Goal: Information Seeking & Learning: Understand process/instructions

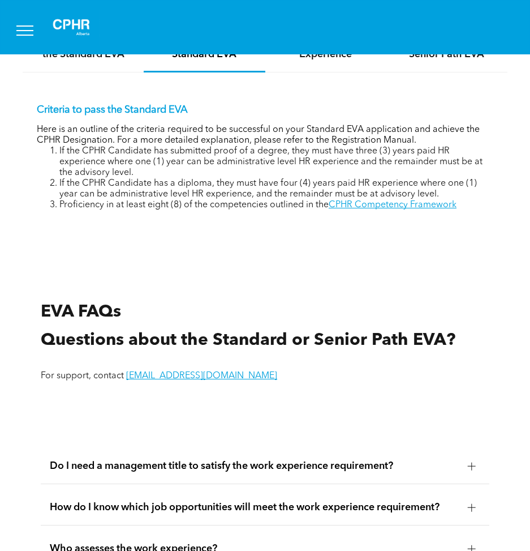
drag, startPoint x: 0, startPoint y: 0, endPoint x: 247, endPoint y: 293, distance: 383.6
click at [247, 293] on div "EVA FAQs Questions about the Standard or Senior Path EVA? For support, contact …" at bounding box center [265, 353] width 467 height 126
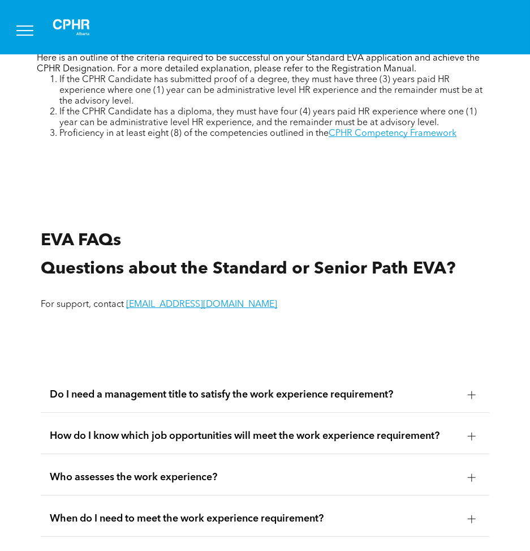
scroll to position [2177, 0]
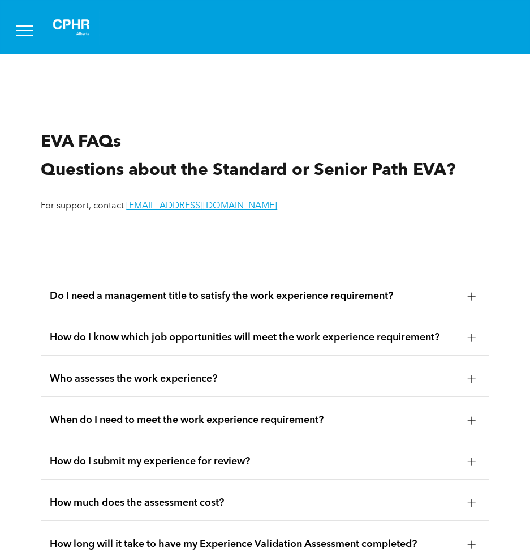
click at [264, 247] on div "EVA FAQs Questions about the Standard or Senior Path EVA? For support, contact …" at bounding box center [265, 484] width 530 height 790
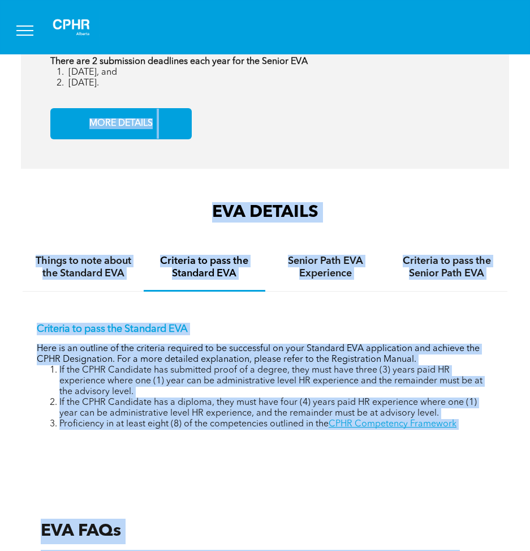
scroll to position [1781, 0]
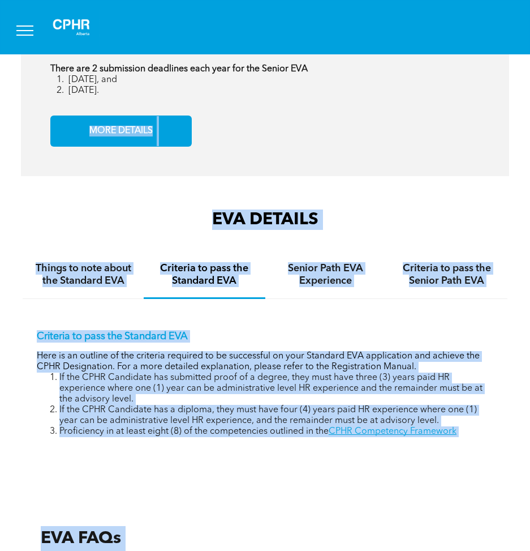
drag, startPoint x: 462, startPoint y: 327, endPoint x: 65, endPoint y: 189, distance: 420.4
click at [268, 202] on div "EVA DETAILS Things to note about the Standard EVA Criteria to pass the Standard…" at bounding box center [265, 341] width 530 height 288
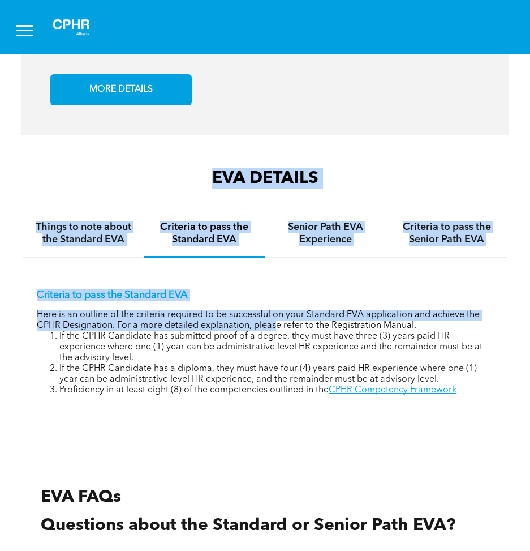
scroll to position [1951, 0]
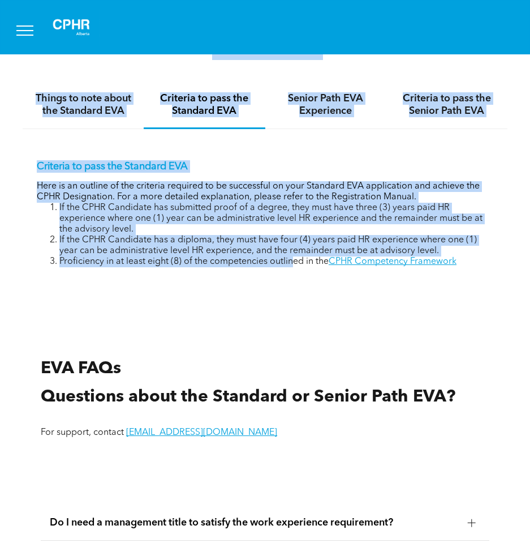
drag, startPoint x: 252, startPoint y: 179, endPoint x: 285, endPoint y: 306, distance: 130.6
click at [285, 307] on div "EVA DETAILS Things to note about the Standard EVA Criteria to pass the Standard…" at bounding box center [265, 171] width 530 height 288
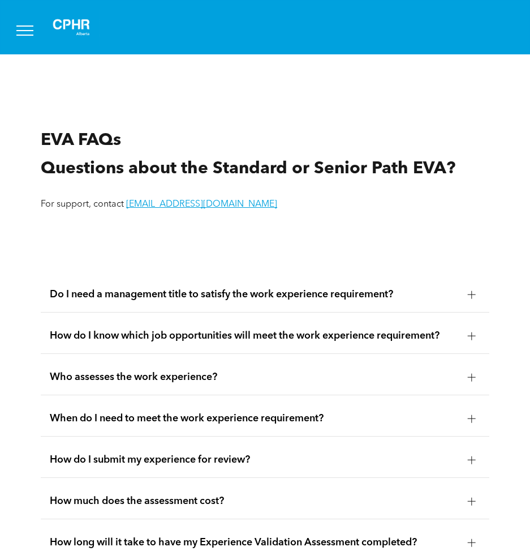
scroll to position [2234, 0]
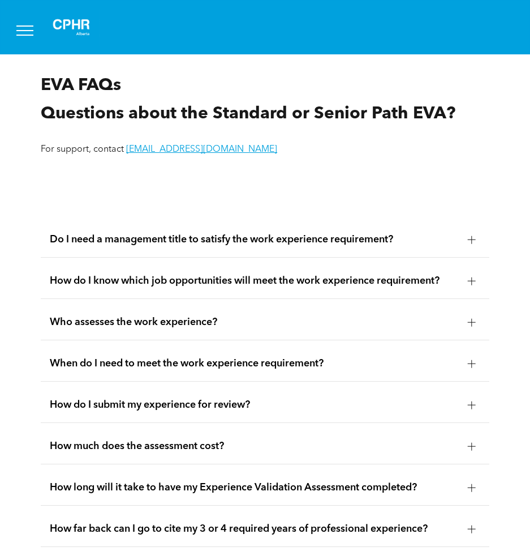
click at [153, 316] on span "Who assesses the work experience?" at bounding box center [254, 322] width 409 height 12
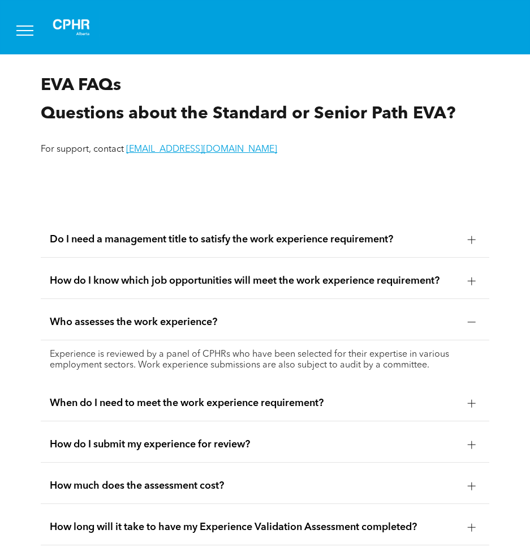
click at [153, 316] on span "Who assesses the work experience?" at bounding box center [254, 322] width 409 height 12
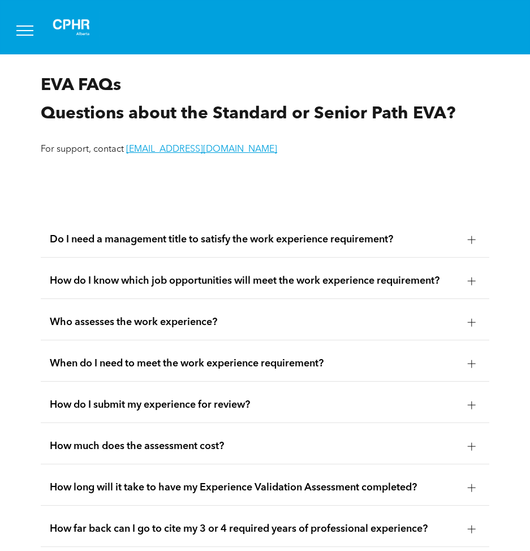
click at [134, 349] on div "When do I need to meet the work experience requirement?" at bounding box center [265, 364] width 449 height 36
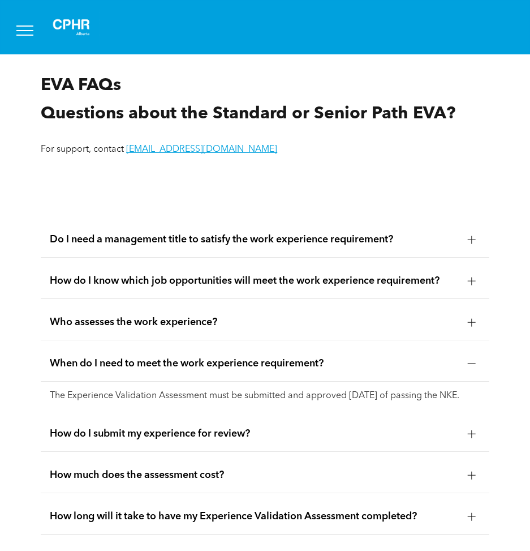
click at [166, 361] on span "When do I need to meet the work experience requirement?" at bounding box center [254, 363] width 409 height 12
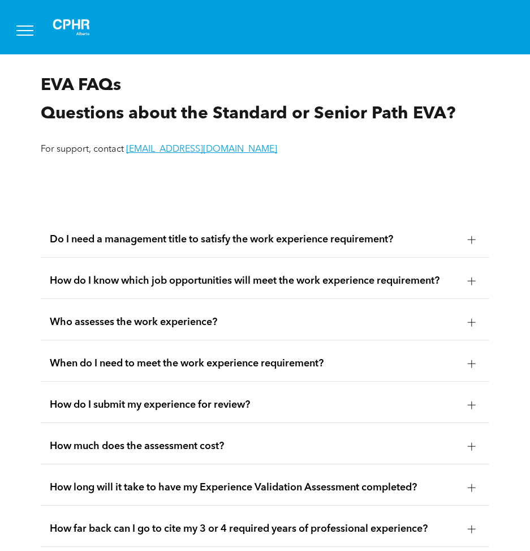
click at [161, 414] on div "How do I submit my experience for review?" at bounding box center [265, 405] width 449 height 36
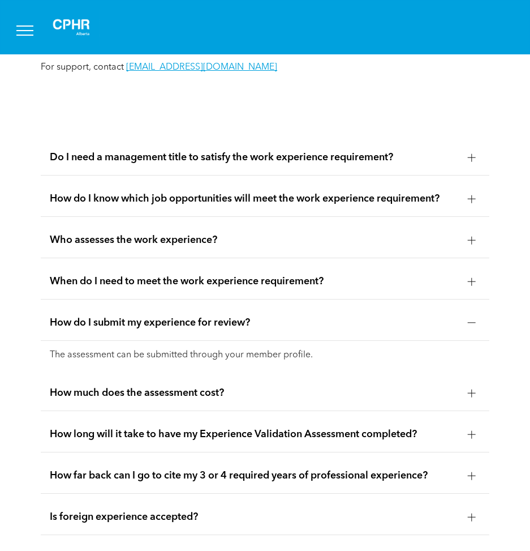
scroll to position [2291, 0]
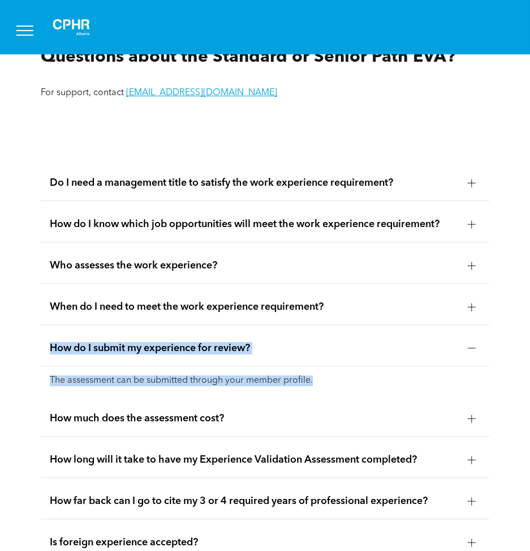
drag, startPoint x: 9, startPoint y: 295, endPoint x: 491, endPoint y: 379, distance: 489.4
click at [491, 379] on div "EVA FAQs Questions about the Standard or Senior Path EVA? For support, contact …" at bounding box center [265, 354] width 530 height 757
drag, startPoint x: 491, startPoint y: 379, endPoint x: 495, endPoint y: 387, distance: 8.9
click at [495, 387] on div "Do I need a management title to satisfy the work experience requirement? No. Yo…" at bounding box center [265, 428] width 467 height 545
drag, startPoint x: 398, startPoint y: 379, endPoint x: 6, endPoint y: 346, distance: 393.5
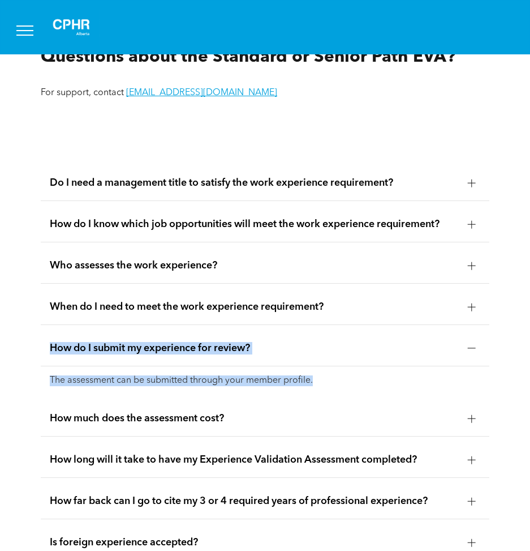
click at [6, 346] on div "EVA FAQs Questions about the Standard or Senior Path EVA? For support, contact …" at bounding box center [265, 354] width 530 height 757
click at [38, 342] on div "Do I need a management title to satisfy the work experience requirement? No. Yo…" at bounding box center [265, 428] width 467 height 545
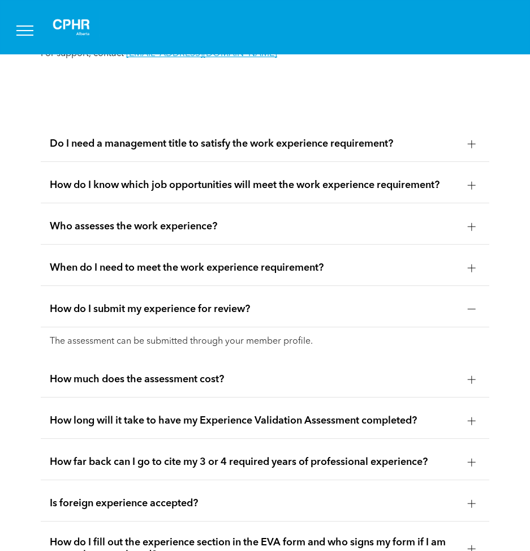
scroll to position [2347, 0]
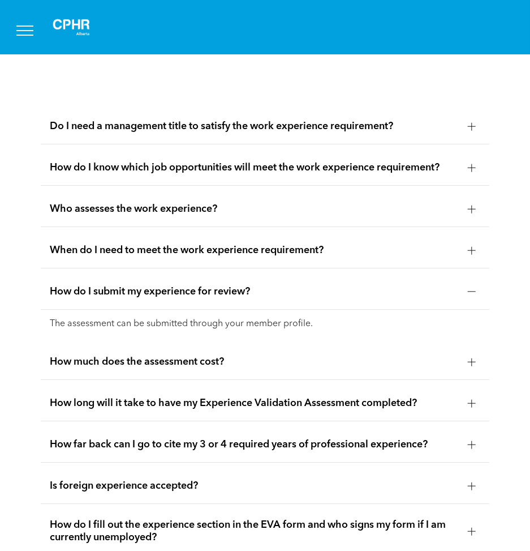
click at [166, 357] on span "How much does the assessment cost?" at bounding box center [254, 361] width 409 height 12
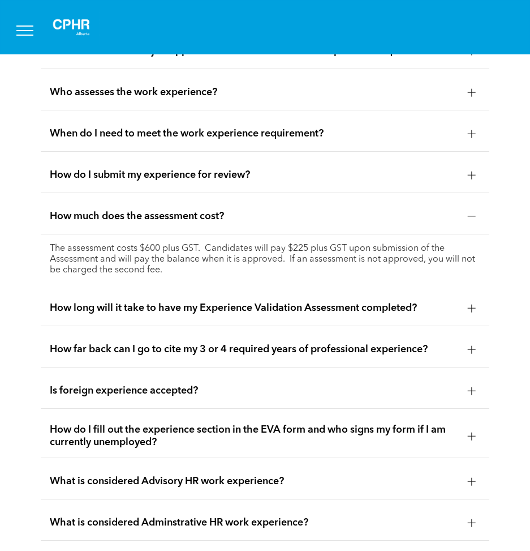
scroll to position [2517, 0]
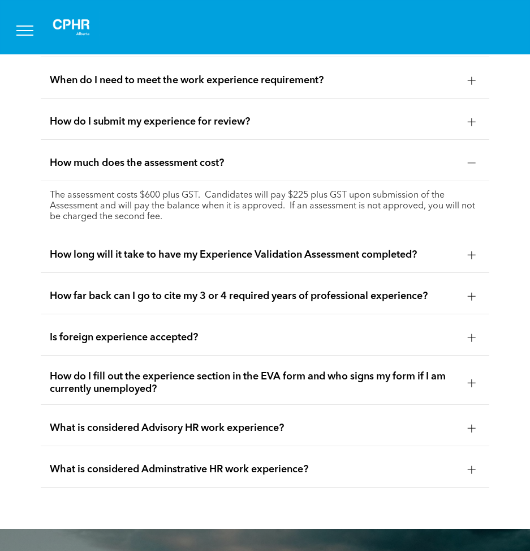
click at [399, 234] on ul "Do I need a management title to satisfy the work experience requirement? No. Yo…" at bounding box center [265, 213] width 449 height 548
click at [383, 255] on span "How long will it take to have my Experience Validation Assessment completed?" at bounding box center [254, 254] width 409 height 12
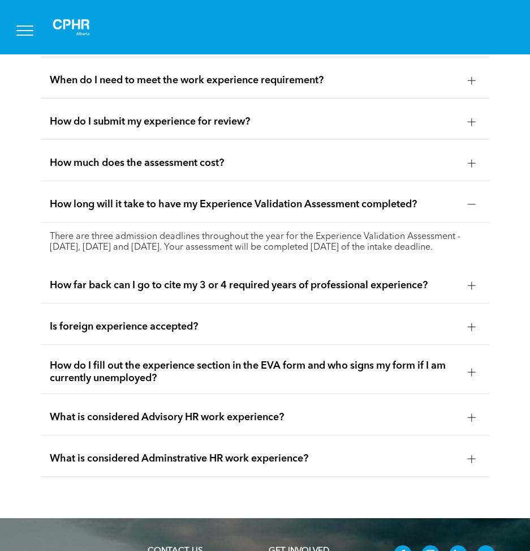
click at [134, 301] on div "How far back can I go to cite my 3 or 4 required years of professional experien…" at bounding box center [265, 286] width 449 height 36
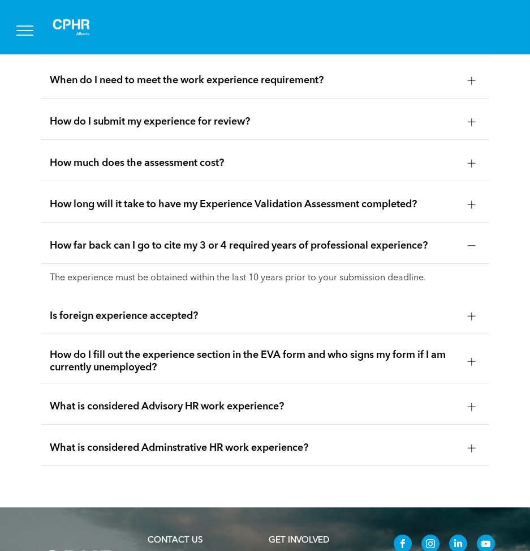
click at [231, 319] on span "Is foreign experience accepted?" at bounding box center [254, 316] width 409 height 12
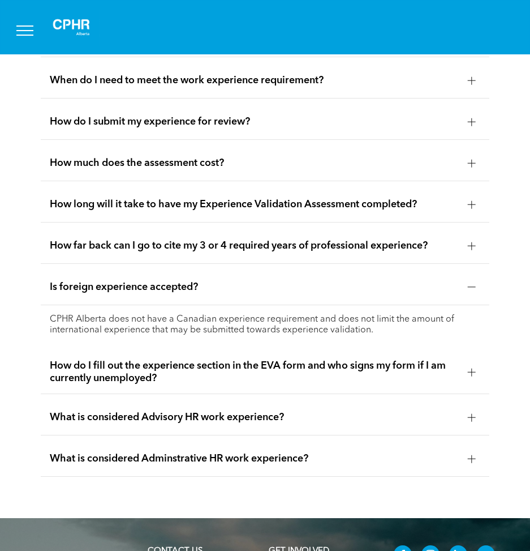
click at [242, 323] on p "CPHR Alberta does not have a Canadian experience requirement and does not limit…" at bounding box center [265, 325] width 431 height 22
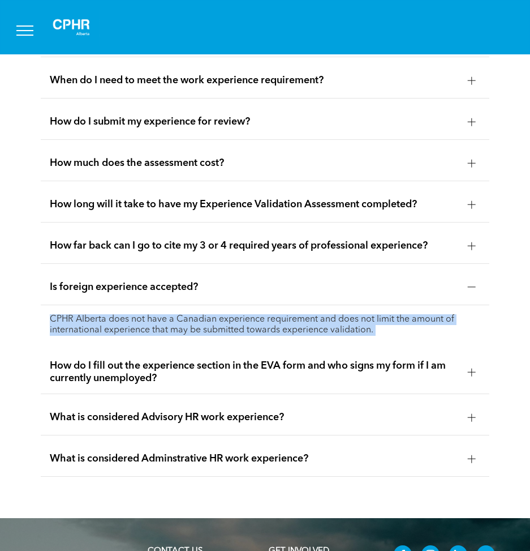
click at [242, 323] on p "CPHR Alberta does not have a Canadian experience requirement and does not limit…" at bounding box center [265, 325] width 431 height 22
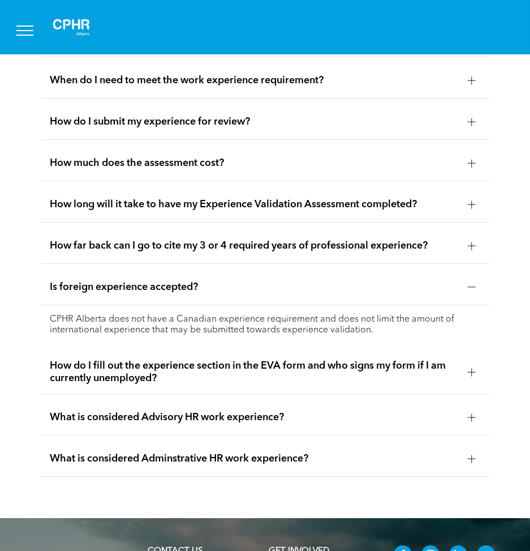
click at [38, 298] on div "Do I need a management title to satisfy the work experience requirement? No. Yo…" at bounding box center [265, 208] width 467 height 556
click at [82, 285] on span "Is foreign experience accepted?" at bounding box center [254, 287] width 409 height 12
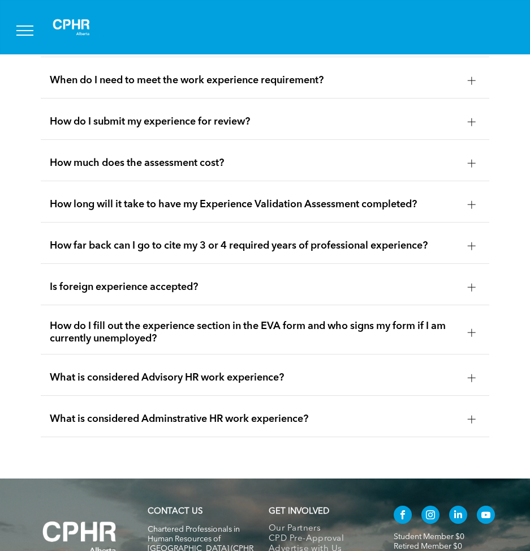
click at [58, 321] on span "How do I fill out the experience section in the EVA form and who signs my form …" at bounding box center [254, 332] width 409 height 25
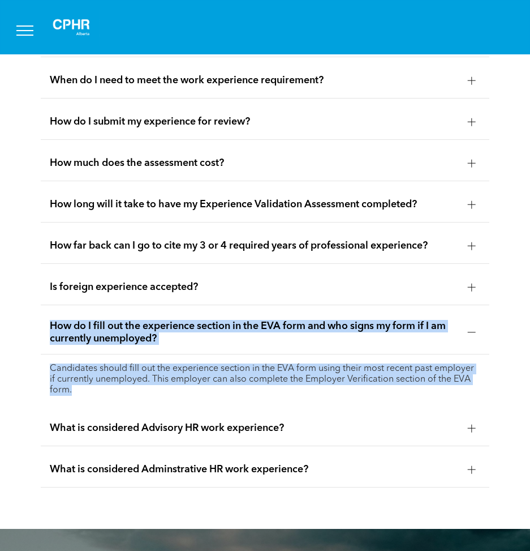
drag, startPoint x: 221, startPoint y: 399, endPoint x: 15, endPoint y: 315, distance: 223.1
click at [15, 315] on div "EVA FAQs Questions about the Standard or Senior Path EVA? For support, contact …" at bounding box center [265, 138] width 530 height 779
drag, startPoint x: 15, startPoint y: 315, endPoint x: 14, endPoint y: 340, distance: 25.5
click at [14, 340] on div "EVA FAQs Questions about the Standard or Senior Path EVA? For support, contact …" at bounding box center [265, 138] width 530 height 779
drag, startPoint x: 24, startPoint y: 323, endPoint x: 169, endPoint y: 391, distance: 160.8
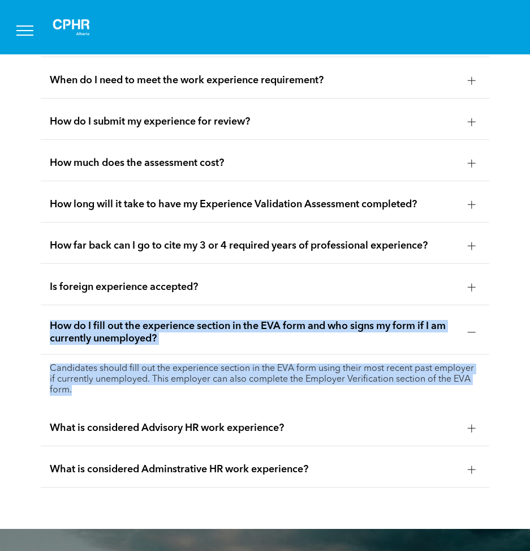
click at [169, 391] on div "EVA FAQs Questions about the Standard or Senior Path EVA? For support, contact …" at bounding box center [265, 138] width 530 height 779
drag, startPoint x: 169, startPoint y: 391, endPoint x: 29, endPoint y: 389, distance: 140.4
click at [29, 389] on div "EVA FAQs Questions about the Standard or Senior Path EVA? For support, contact …" at bounding box center [265, 138] width 530 height 779
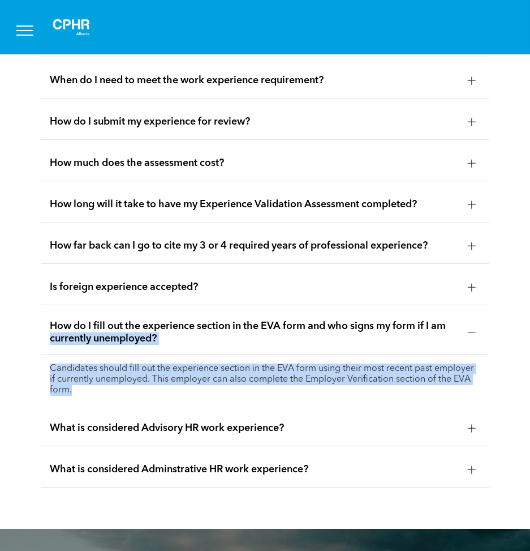
drag, startPoint x: 8, startPoint y: 334, endPoint x: 78, endPoint y: 393, distance: 91.5
click at [78, 393] on div "EVA FAQs Questions about the Standard or Senior Path EVA? For support, contact …" at bounding box center [265, 138] width 530 height 779
click at [78, 393] on div "Candidates should fill out the experience section in the EVA form using their m…" at bounding box center [265, 379] width 449 height 50
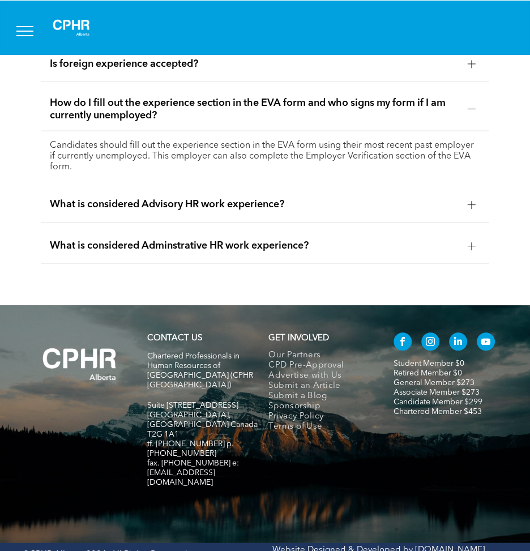
scroll to position [2571, 0]
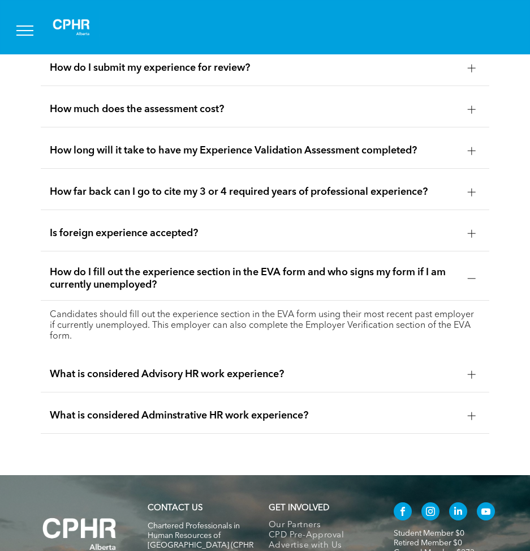
click at [101, 368] on span "What is considered Advisory HR work experience?" at bounding box center [254, 374] width 409 height 12
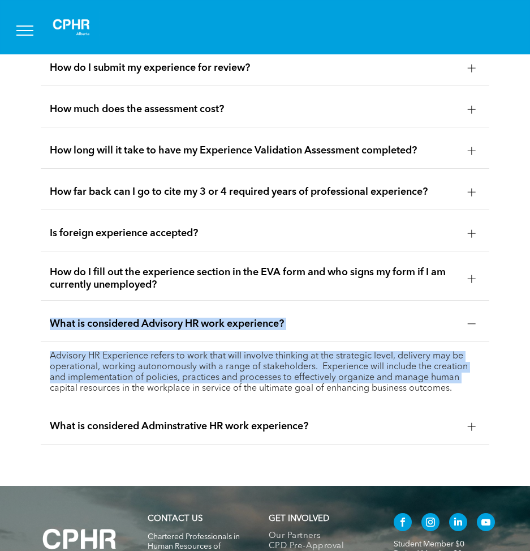
drag, startPoint x: 16, startPoint y: 316, endPoint x: 41, endPoint y: 387, distance: 74.3
click at [41, 387] on div "EVA FAQs Questions about the Standard or Senior Path EVA? For support, contact …" at bounding box center [265, 91] width 530 height 790
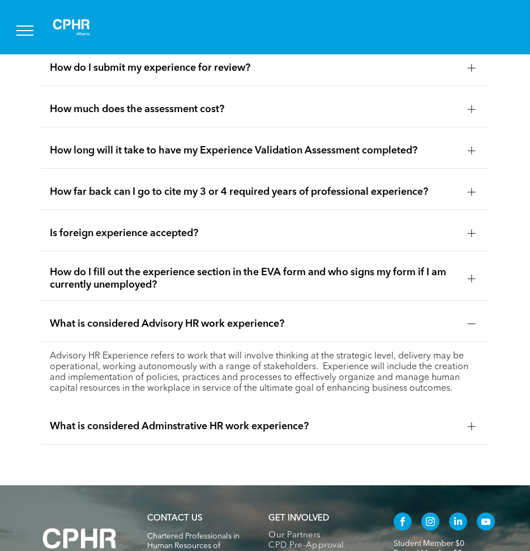
click at [77, 443] on div "Do I need a management title to satisfy the work experience requirement? No. Yo…" at bounding box center [265, 164] width 466 height 577
click at [118, 422] on span "What is considered Adminstrative HR work experience?" at bounding box center [254, 426] width 409 height 12
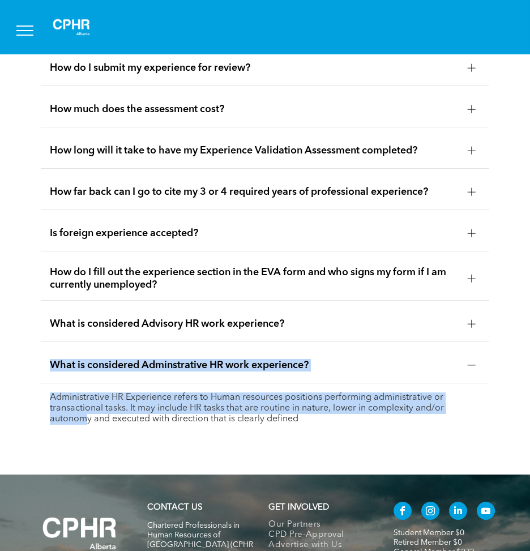
drag, startPoint x: 21, startPoint y: 355, endPoint x: 85, endPoint y: 444, distance: 109.9
click at [85, 444] on div "EVA FAQs Questions about the Standard or Senior Path EVA? For support, contact …" at bounding box center [265, 85] width 530 height 779
drag, startPoint x: 291, startPoint y: 436, endPoint x: 23, endPoint y: 362, distance: 277.8
click at [23, 362] on div "EVA FAQs Questions about the Standard or Senior Path EVA? For support, contact …" at bounding box center [265, 85] width 530 height 779
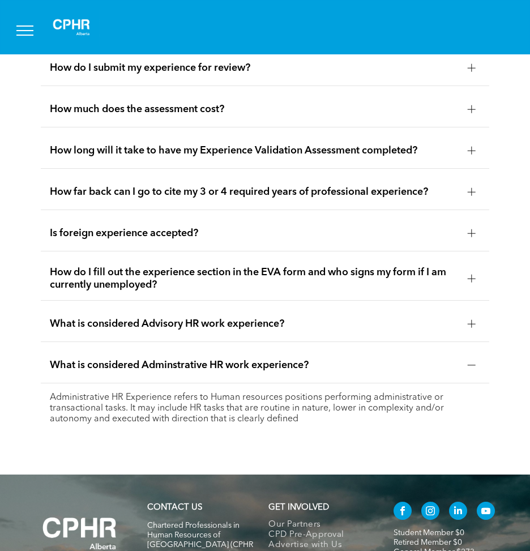
click at [306, 440] on div "EVA FAQs Questions about the Standard or Senior Path EVA? For support, contact …" at bounding box center [265, 85] width 530 height 779
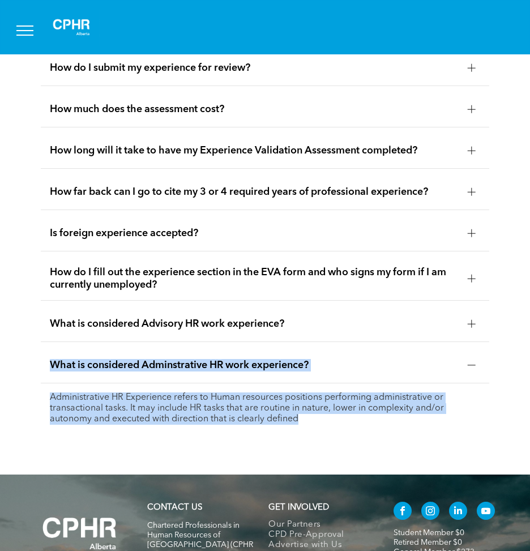
drag, startPoint x: 372, startPoint y: 439, endPoint x: 23, endPoint y: 368, distance: 356.3
click at [23, 368] on div "EVA FAQs Questions about the Standard or Senior Path EVA? For support, contact …" at bounding box center [265, 85] width 530 height 779
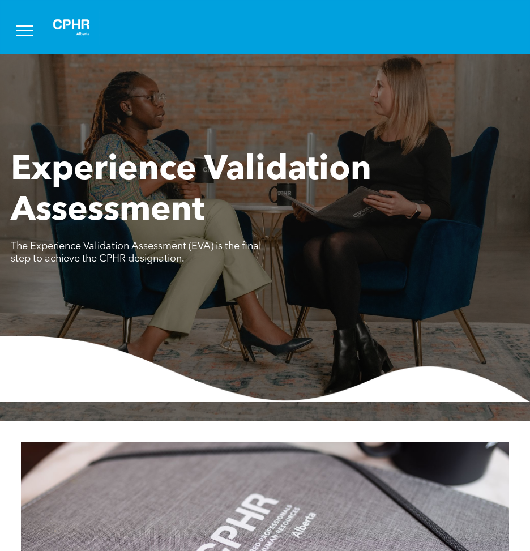
scroll to position [0, 0]
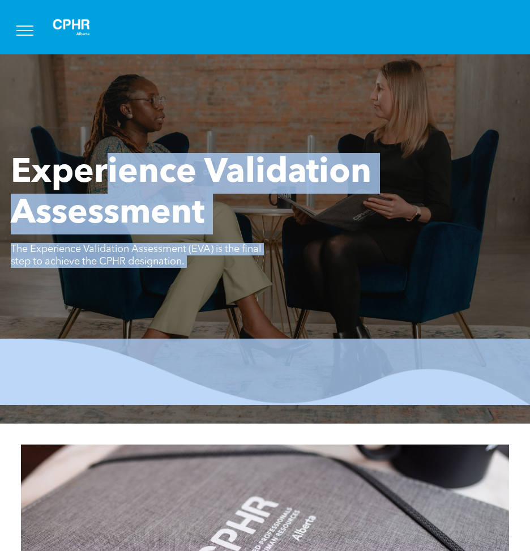
drag, startPoint x: 108, startPoint y: 106, endPoint x: 357, endPoint y: 372, distance: 364.8
click at [357, 372] on div "Experience Validation Assessment The Experience Validation Assessment (EVA) is …" at bounding box center [265, 217] width 530 height 412
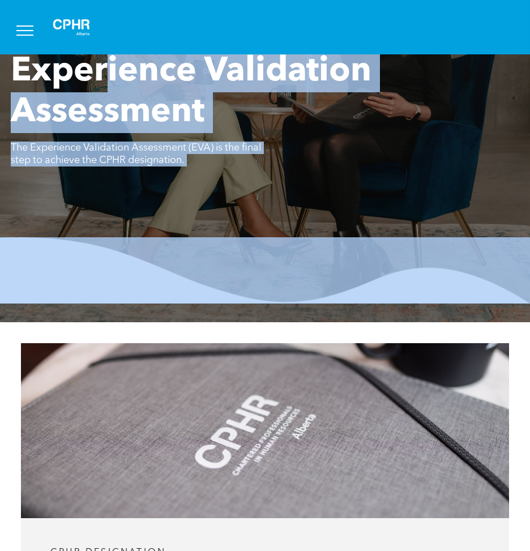
scroll to position [396, 0]
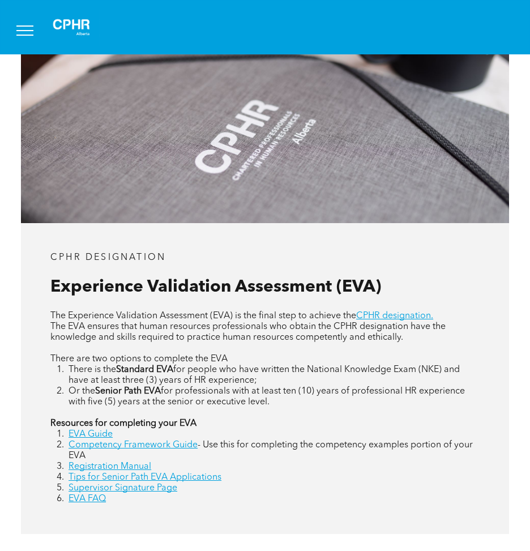
click at [345, 301] on div "CPHR DESIGNATION Experience Validation Assessment (EVA) The Experience Validati…" at bounding box center [264, 378] width 487 height 310
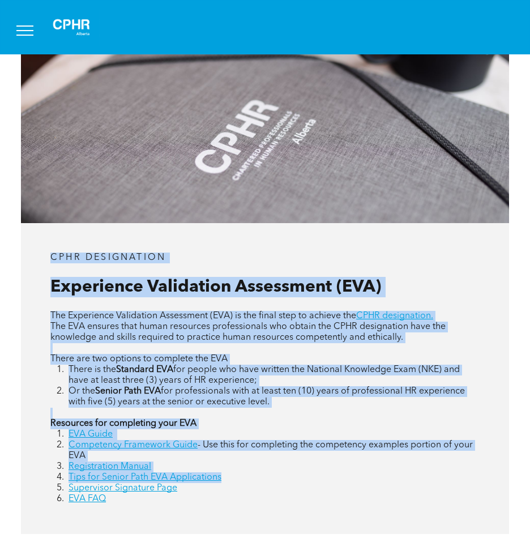
drag, startPoint x: 267, startPoint y: 193, endPoint x: 393, endPoint y: 475, distance: 309.3
click at [393, 475] on div "CPHR DESIGNATION Experience Validation Assessment (EVA) The Experience Validati…" at bounding box center [265, 290] width 530 height 527
drag, startPoint x: 393, startPoint y: 475, endPoint x: 316, endPoint y: 442, distance: 83.9
click at [316, 442] on span "- Use this for completing the competency examples portion of your EVA" at bounding box center [270, 450] width 404 height 20
